Goal: Navigation & Orientation: Find specific page/section

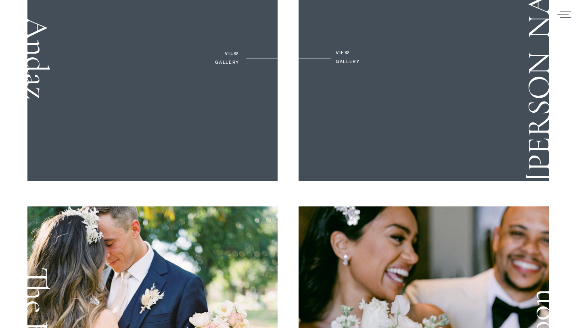
scroll to position [557, 0]
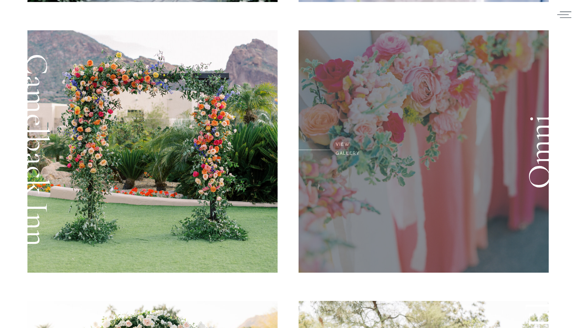
click at [466, 223] on div at bounding box center [424, 151] width 250 height 242
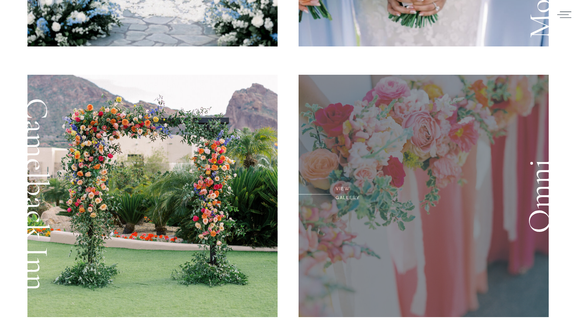
click at [461, 208] on div at bounding box center [424, 196] width 250 height 242
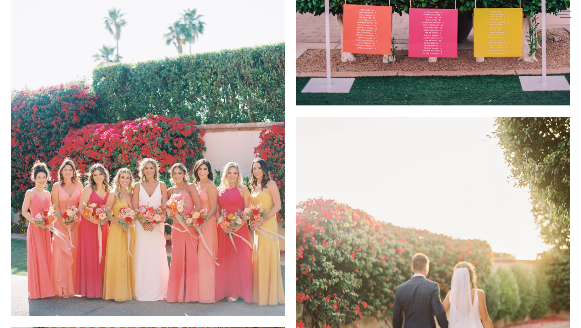
scroll to position [4529, 0]
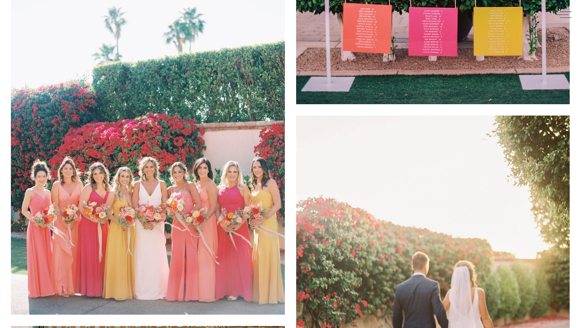
click at [141, 149] on img at bounding box center [148, 133] width 274 height 364
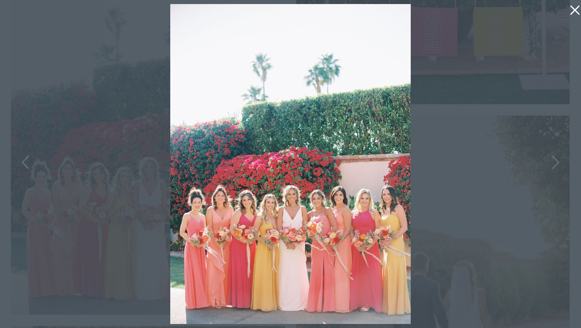
click at [575, 10] on icon at bounding box center [574, 10] width 9 height 9
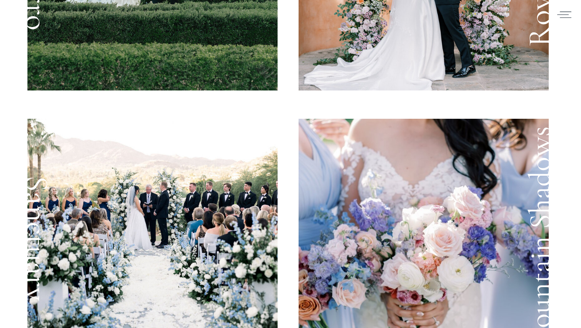
scroll to position [0, 0]
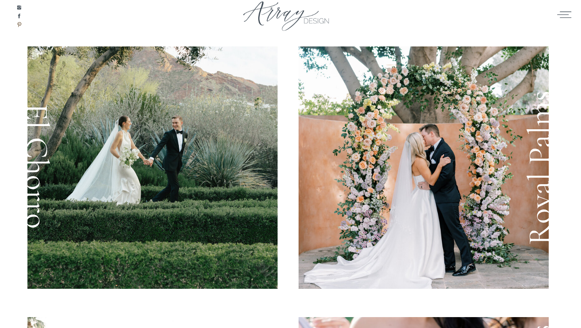
click at [21, 23] on icon at bounding box center [19, 24] width 4 height 5
click at [21, 15] on icon at bounding box center [19, 16] width 6 height 6
